Goal: Information Seeking & Learning: Learn about a topic

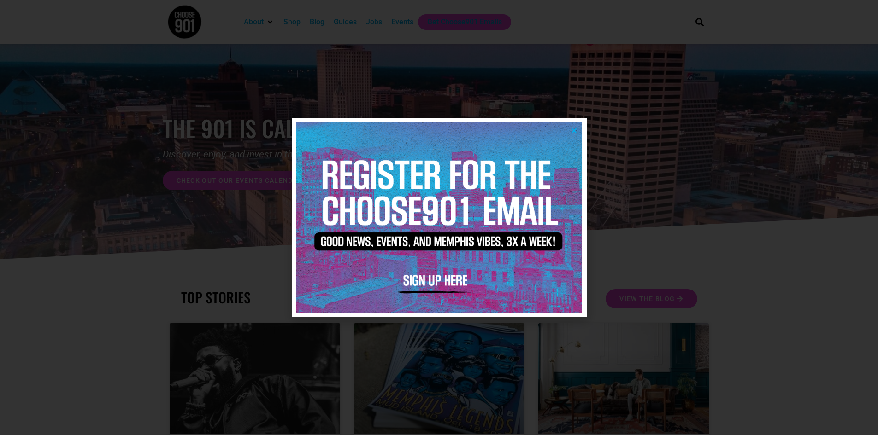
click at [575, 129] on icon "Close" at bounding box center [573, 130] width 7 height 7
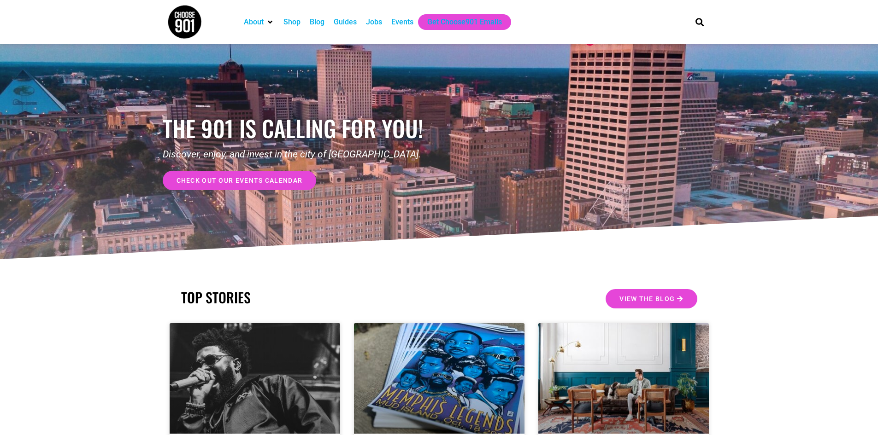
click at [354, 22] on div "Guides" at bounding box center [345, 22] width 23 height 11
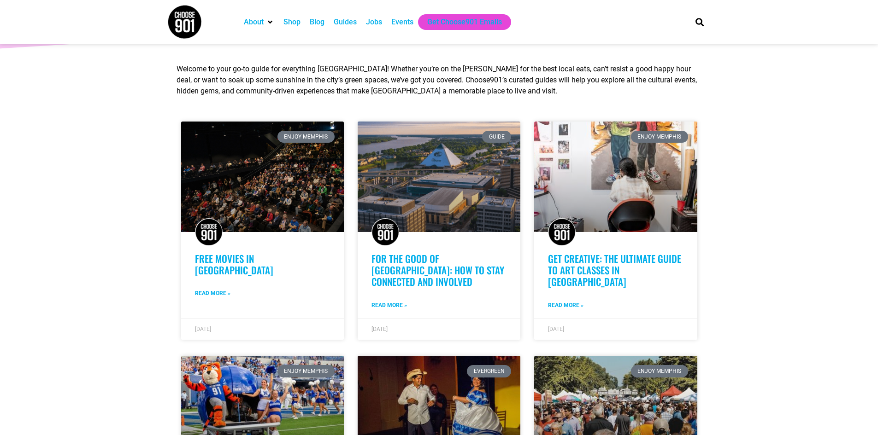
scroll to position [184, 0]
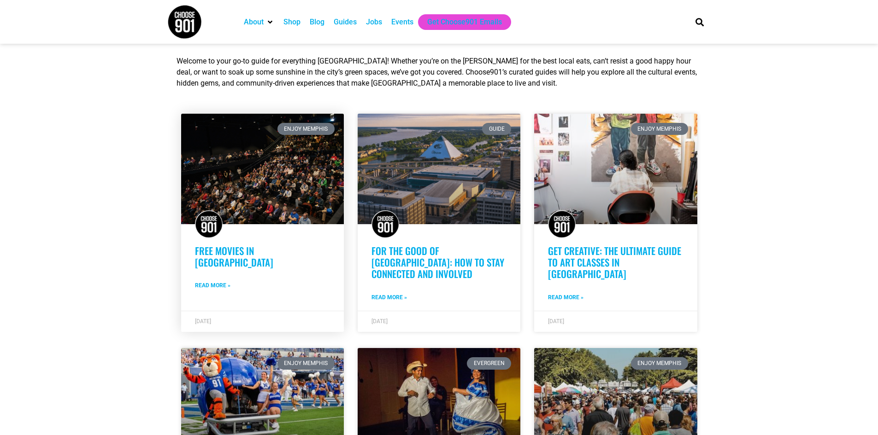
click at [261, 247] on link "Free Movies in [GEOGRAPHIC_DATA]" at bounding box center [234, 257] width 78 height 26
click at [372, 20] on div "Jobs" at bounding box center [374, 22] width 16 height 11
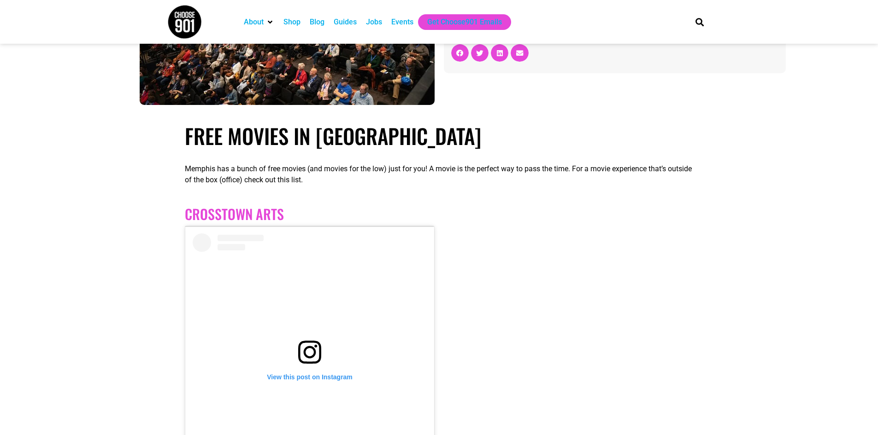
scroll to position [322, 0]
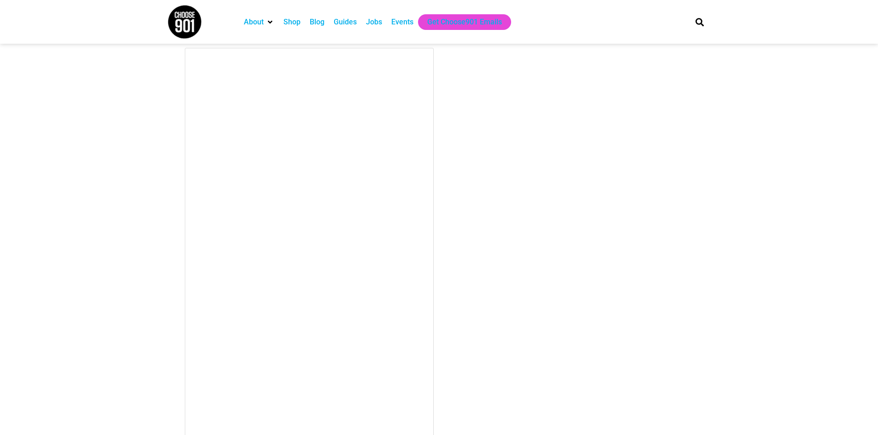
click at [486, 322] on div at bounding box center [439, 262] width 508 height 429
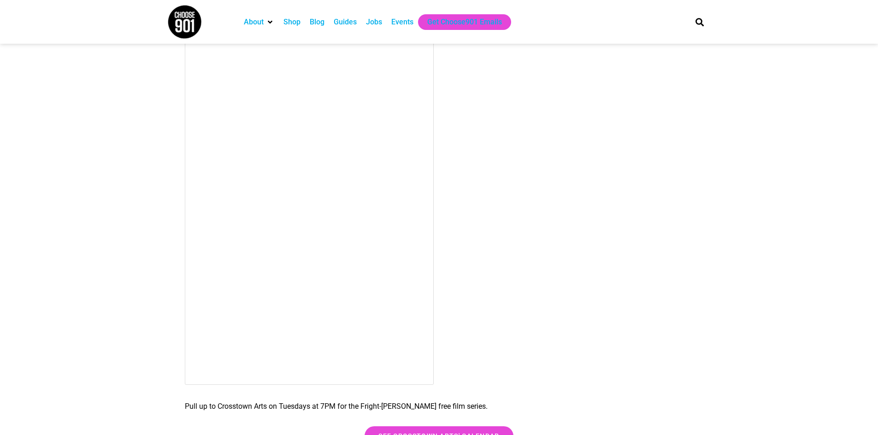
scroll to position [461, 0]
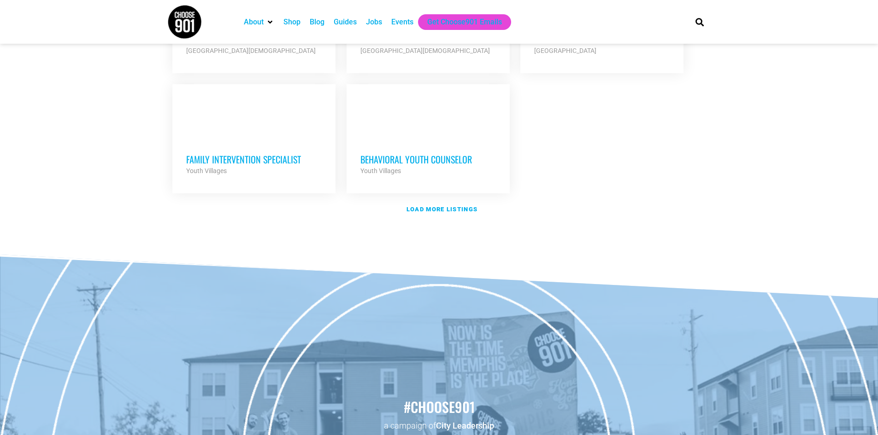
scroll to position [954, 0]
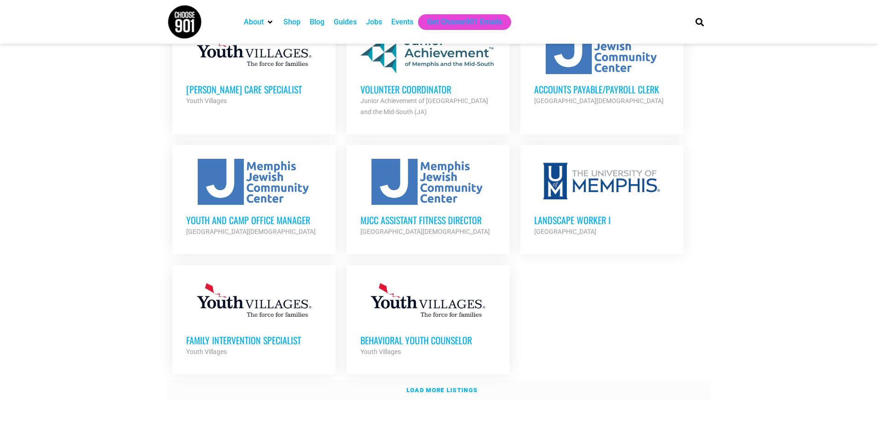
click at [454, 387] on strong "Load more listings" at bounding box center [441, 390] width 71 height 7
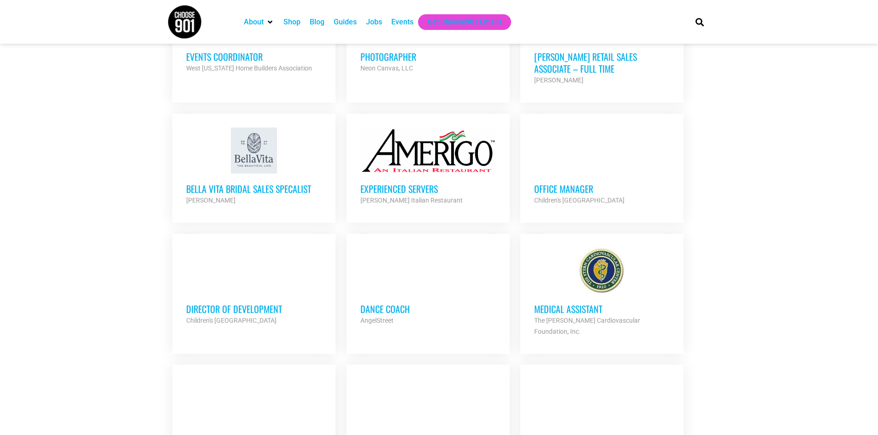
scroll to position [1645, 0]
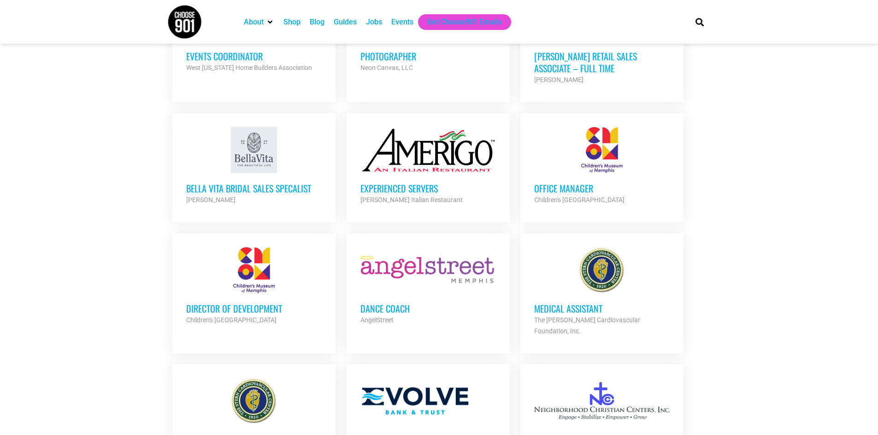
click at [175, 32] on img at bounding box center [184, 22] width 35 height 35
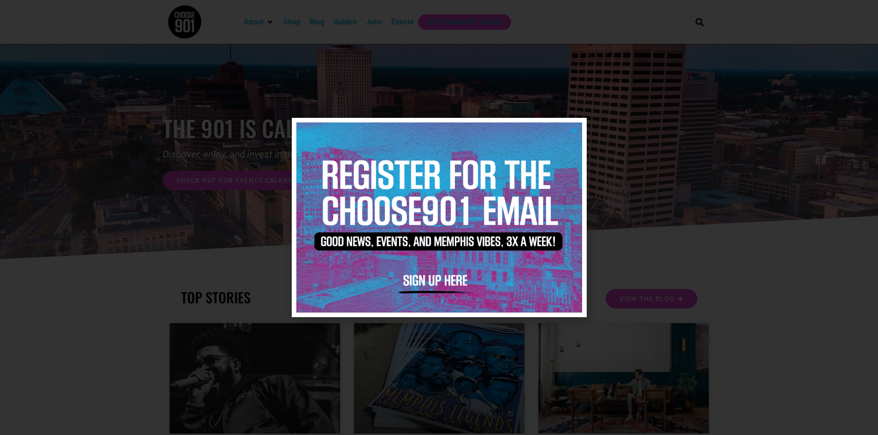
click at [172, 145] on div at bounding box center [439, 217] width 878 height 435
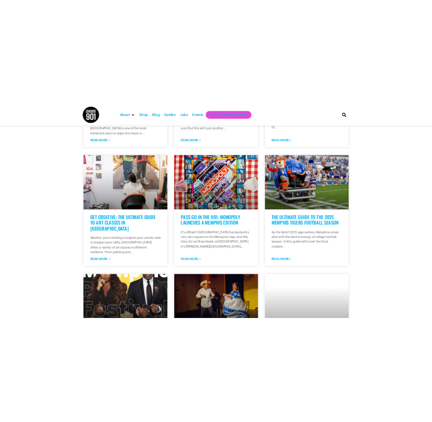
scroll to position [454, 0]
